Goal: Task Accomplishment & Management: Use online tool/utility

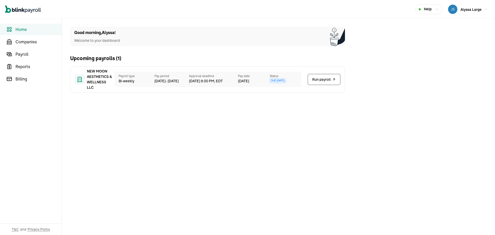
click at [23, 12] on icon "Global" at bounding box center [23, 9] width 36 height 8
click at [24, 10] on icon "Global" at bounding box center [23, 10] width 3 height 4
click at [23, 54] on span "Payroll" at bounding box center [38, 54] width 46 height 6
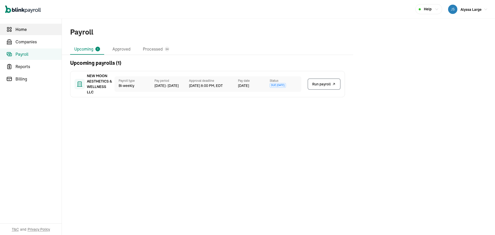
click at [27, 29] on span "Home" at bounding box center [38, 29] width 46 height 6
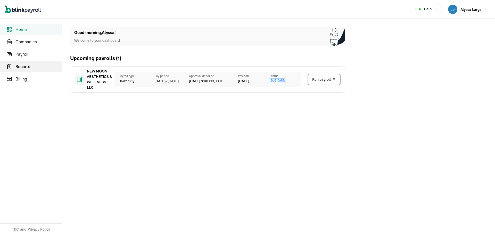
click at [23, 68] on span "Reports" at bounding box center [38, 66] width 46 height 6
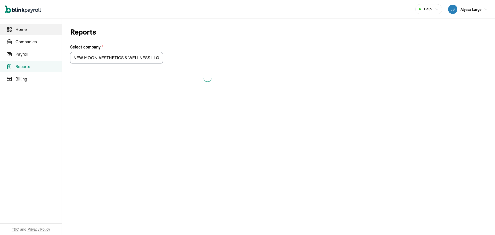
click at [28, 31] on span "Home" at bounding box center [38, 29] width 46 height 6
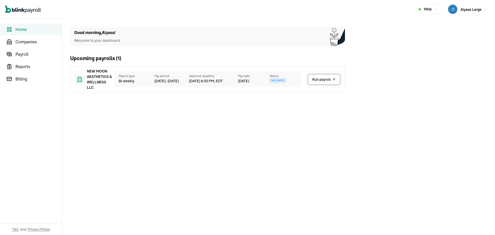
click at [28, 31] on span "Home" at bounding box center [38, 29] width 46 height 6
click at [26, 40] on span "Companies" at bounding box center [38, 42] width 46 height 6
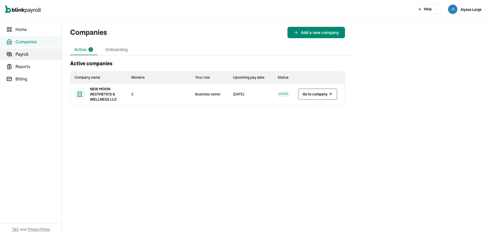
click at [26, 51] on span "Payroll" at bounding box center [38, 54] width 46 height 6
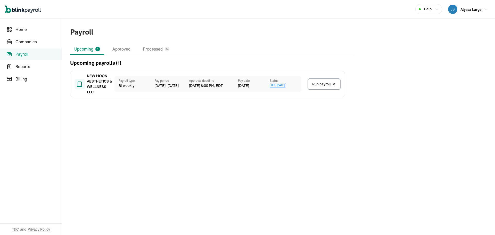
click at [28, 12] on icon "Global" at bounding box center [23, 9] width 36 height 8
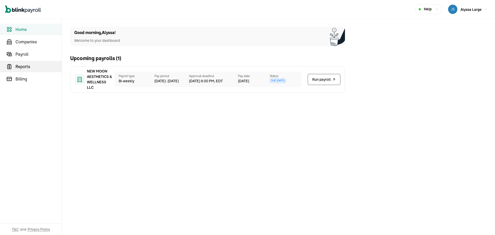
click at [21, 68] on span "Reports" at bounding box center [38, 66] width 46 height 6
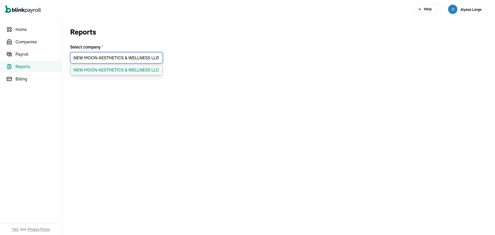
click at [94, 58] on input "NEW MOON AESTHETICS & WELLNESS LLC" at bounding box center [116, 57] width 93 height 11
click at [421, 46] on main "Reports Select company * NEW MOON AESTHETICS & WELLNESS LLC NEW MOON AESTHETICS…" at bounding box center [278, 145] width 433 height 252
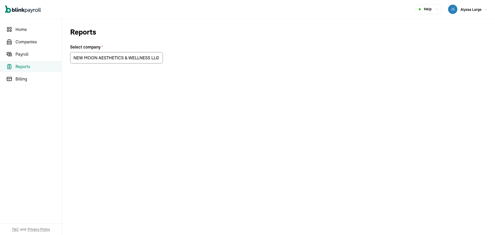
click at [479, 9] on button "Alyssa Large" at bounding box center [468, 9] width 44 height 11
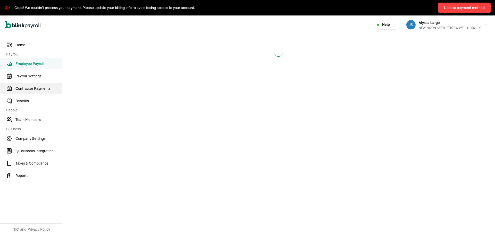
click at [39, 87] on span "Contractor Payments" at bounding box center [38, 88] width 46 height 5
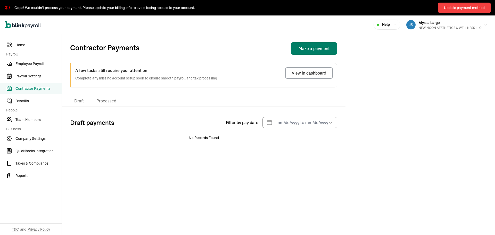
select select "direct_deposit"
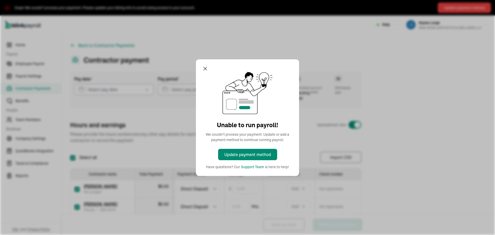
checkbox input "true"
click at [250, 157] on div "Update payment method" at bounding box center [247, 154] width 47 height 6
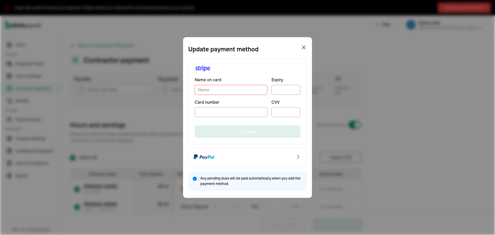
click at [236, 91] on input "TextInput" at bounding box center [231, 90] width 73 height 10
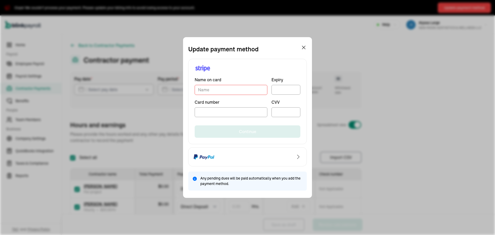
click at [212, 116] on div at bounding box center [231, 112] width 73 height 10
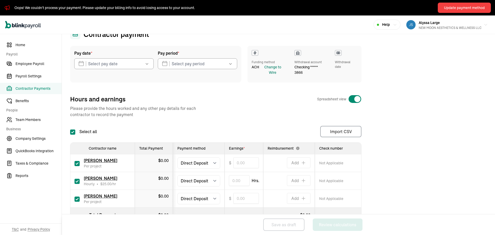
click at [275, 72] on div "Change to Wire" at bounding box center [272, 69] width 25 height 11
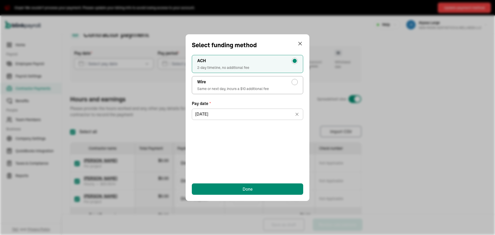
click at [297, 82] on div "radio-group" at bounding box center [295, 82] width 6 height 6
click at [297, 82] on input "Wire Same or next day, incurs a $10 additional fee" at bounding box center [296, 81] width 4 height 4
radio input "true"
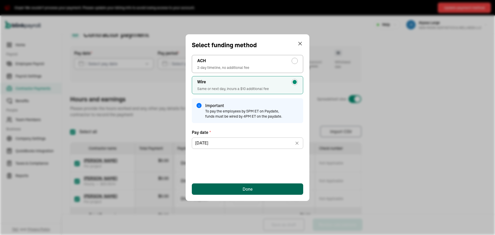
click at [241, 191] on button "Done" at bounding box center [247, 188] width 111 height 11
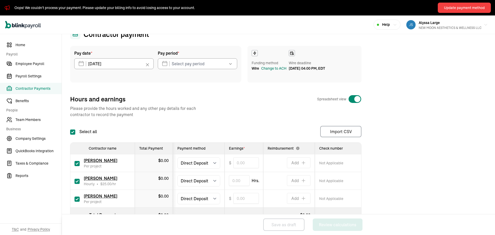
click at [275, 71] on div "Change to ACH" at bounding box center [273, 68] width 25 height 5
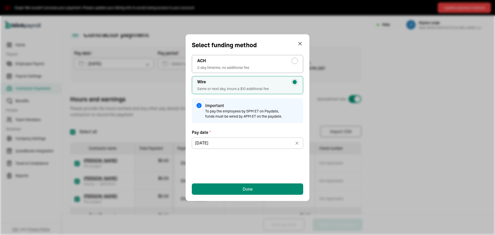
click at [296, 144] on icon at bounding box center [297, 143] width 3 height 3
click at [296, 142] on icon "button" at bounding box center [296, 142] width 3 height 0
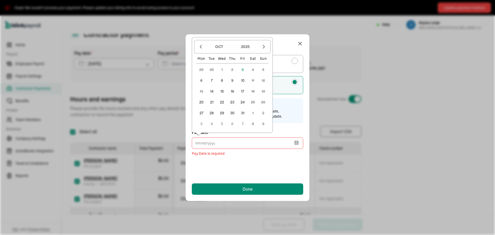
click at [212, 81] on button "7" at bounding box center [212, 80] width 10 height 10
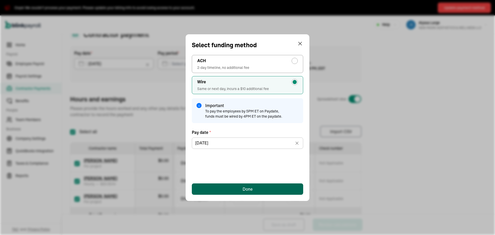
click at [232, 191] on button "Done" at bounding box center [247, 188] width 111 height 11
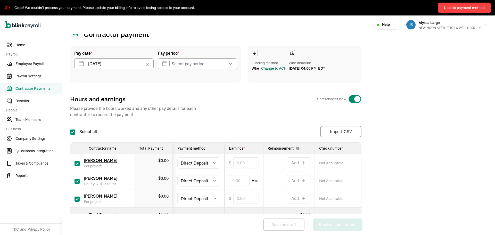
click at [268, 71] on div "Change to ACH" at bounding box center [273, 68] width 25 height 5
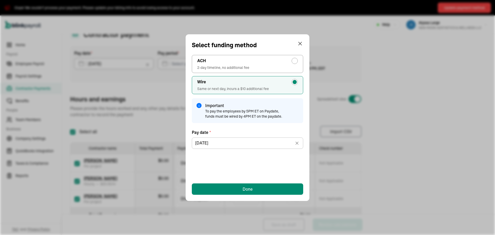
drag, startPoint x: 291, startPoint y: 59, endPoint x: 288, endPoint y: 71, distance: 12.1
click at [292, 58] on div "ACH" at bounding box center [247, 61] width 101 height 6
click at [294, 58] on input "ACH 2-day timeline, no additional fee" at bounding box center [296, 60] width 4 height 4
radio input "true"
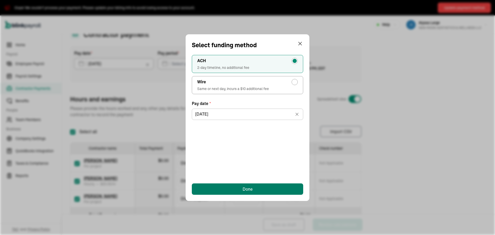
click at [237, 189] on button "Done" at bounding box center [247, 188] width 111 height 11
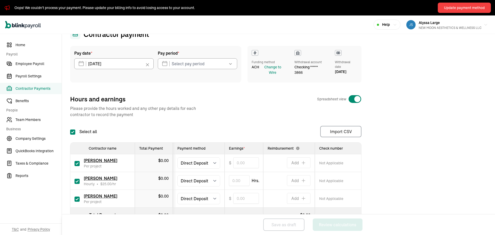
click at [76, 200] on input "checkbox" at bounding box center [77, 199] width 5 height 5
checkbox input "false"
type input "0.00"
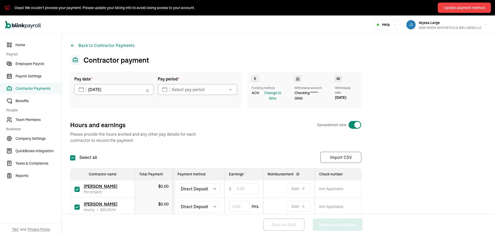
click at [33, 88] on span "Contractor Payments" at bounding box center [38, 88] width 46 height 5
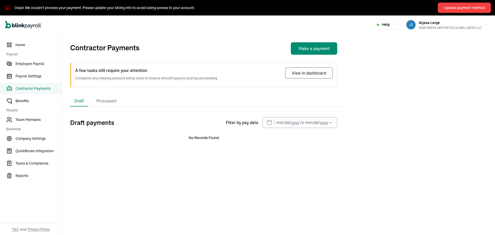
click at [32, 91] on span "Contractor Payments" at bounding box center [38, 88] width 46 height 5
select select "direct_deposit"
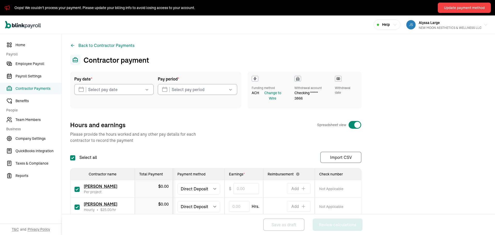
click at [140, 88] on button "button" at bounding box center [146, 89] width 14 height 11
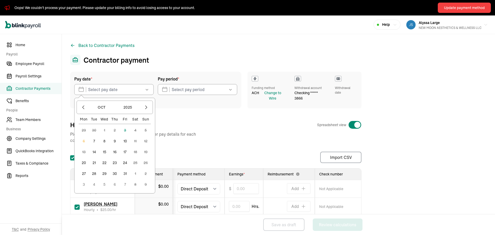
click at [140, 88] on button "button" at bounding box center [146, 89] width 14 height 11
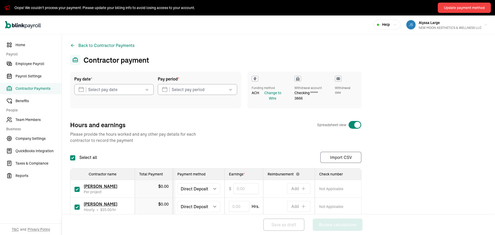
click at [210, 120] on div "Pay date * Oct 2025 Mon Tue Wed Thu Fri Sat Sun 29 30 1 2 3 4 5 6 7 8 9 10 11 1…" at bounding box center [278, 162] width 417 height 181
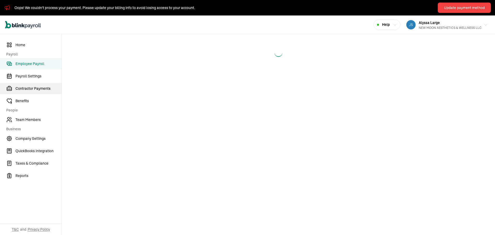
click at [39, 87] on span "Contractor Payments" at bounding box center [38, 88] width 46 height 5
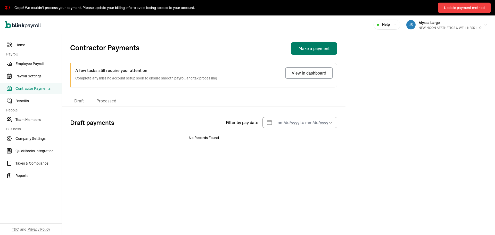
select select "direct_deposit"
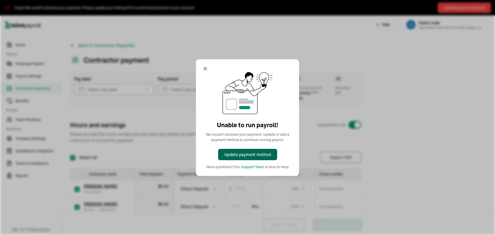
click at [250, 157] on div "Update payment method" at bounding box center [247, 154] width 47 height 6
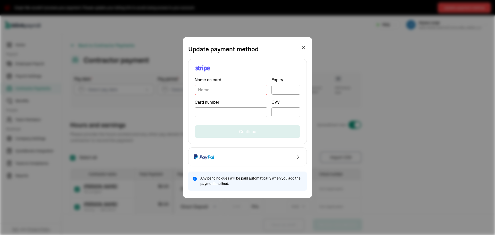
click at [236, 91] on input "TextInput" at bounding box center [231, 90] width 73 height 10
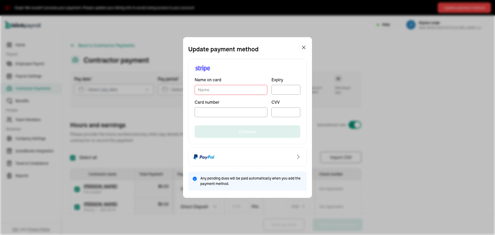
click at [212, 116] on div at bounding box center [231, 112] width 73 height 10
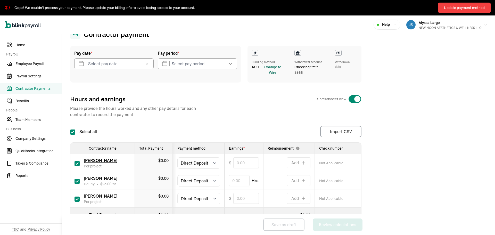
click at [275, 72] on div "Change to Wire" at bounding box center [272, 69] width 25 height 11
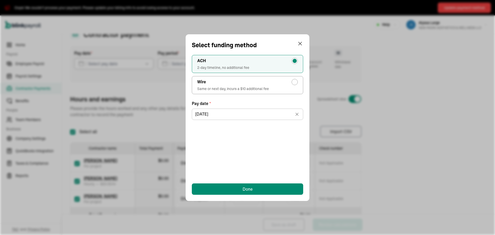
click at [297, 82] on div "radio-group" at bounding box center [295, 82] width 6 height 6
click at [297, 82] on input "Wire Same or next day, incurs a $10 additional fee" at bounding box center [296, 81] width 4 height 4
radio input "true"
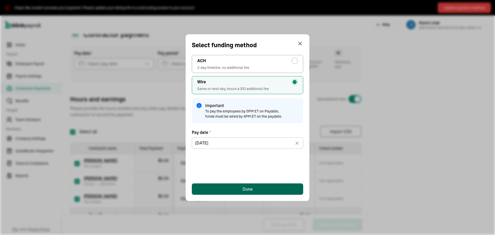
click at [241, 191] on button "Done" at bounding box center [247, 188] width 111 height 11
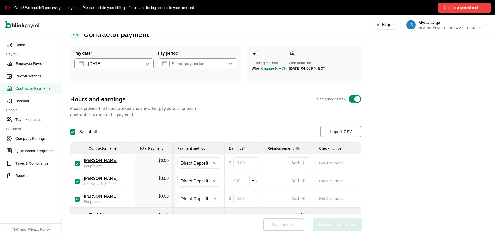
click at [275, 71] on div "Change to ACH" at bounding box center [273, 68] width 25 height 5
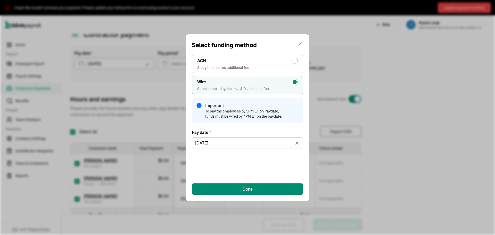
click at [296, 144] on icon at bounding box center [297, 143] width 3 height 3
click at [296, 142] on icon "button" at bounding box center [296, 142] width 3 height 0
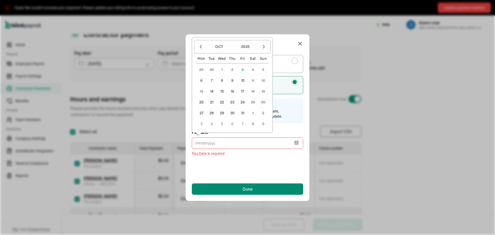
click at [212, 81] on button "7" at bounding box center [212, 80] width 10 height 10
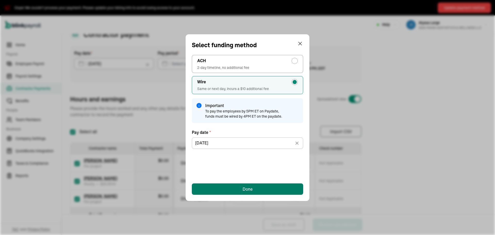
click at [232, 191] on button "Done" at bounding box center [247, 188] width 111 height 11
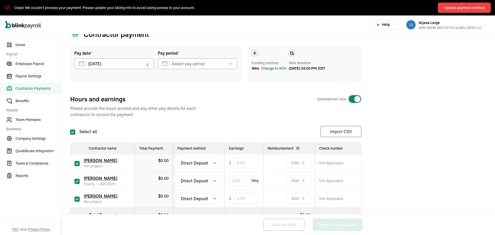
click at [268, 71] on div "Change to ACH" at bounding box center [273, 68] width 25 height 5
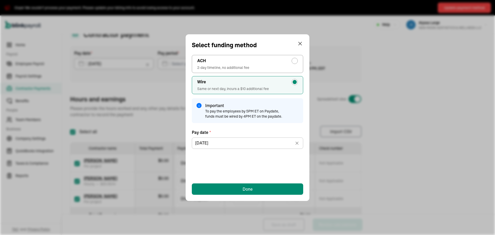
drag, startPoint x: 291, startPoint y: 59, endPoint x: 288, endPoint y: 71, distance: 12.1
click at [292, 58] on div "ACH" at bounding box center [247, 61] width 101 height 6
click at [294, 58] on input "ACH 2-day timeline, no additional fee" at bounding box center [296, 60] width 4 height 4
radio input "true"
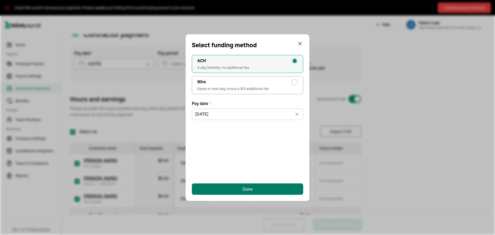
click at [237, 189] on button "Done" at bounding box center [247, 188] width 111 height 11
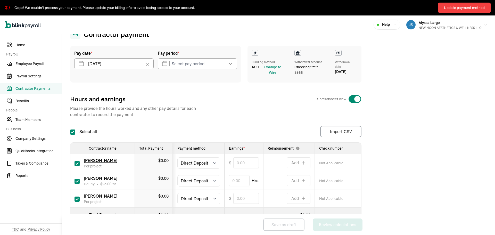
click at [76, 200] on input "checkbox" at bounding box center [77, 199] width 5 height 5
checkbox input "false"
type input "0.00"
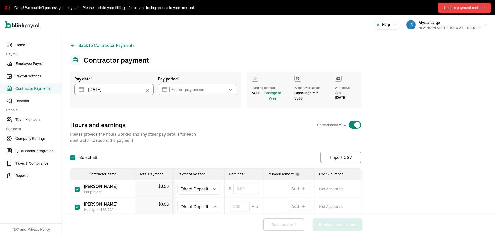
click at [33, 88] on span "Contractor Payments" at bounding box center [38, 88] width 46 height 5
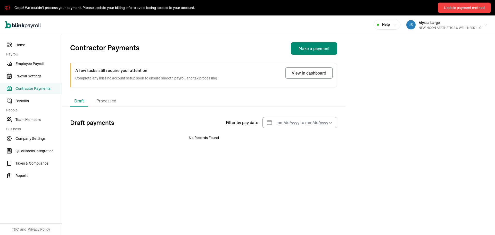
click at [32, 91] on span "Contractor Payments" at bounding box center [38, 88] width 46 height 5
select select "direct_deposit"
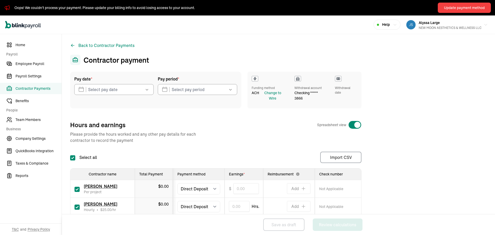
click at [140, 88] on button "button" at bounding box center [146, 89] width 14 height 11
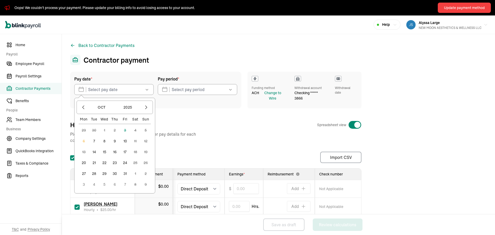
click at [140, 88] on button "button" at bounding box center [146, 89] width 14 height 11
click at [210, 120] on div "Pay date * Oct 2025 Mon Tue Wed Thu Fri Sat Sun 29 30 1 2 3 4 5 6 7 8 9 10 11 1…" at bounding box center [278, 162] width 417 height 181
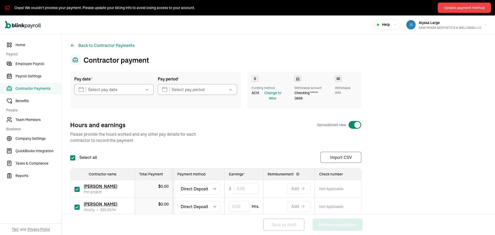
select select "direct_deposit"
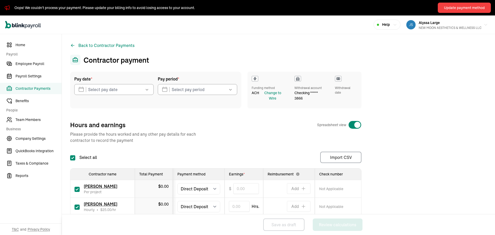
select select "direct_deposit"
